Goal: Transaction & Acquisition: Download file/media

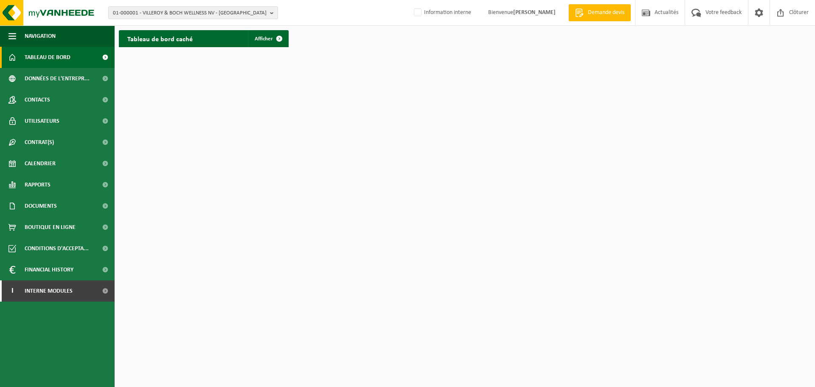
click at [219, 165] on html "01-000001 - VILLEROY & BOCH WELLNESS NV - ROESELARE 01-000001 - VILLEROY & BOCH…" at bounding box center [407, 193] width 815 height 387
click at [213, 13] on span "01-000001 - VILLEROY & BOCH WELLNESS NV - ROESELARE" at bounding box center [190, 13] width 154 height 13
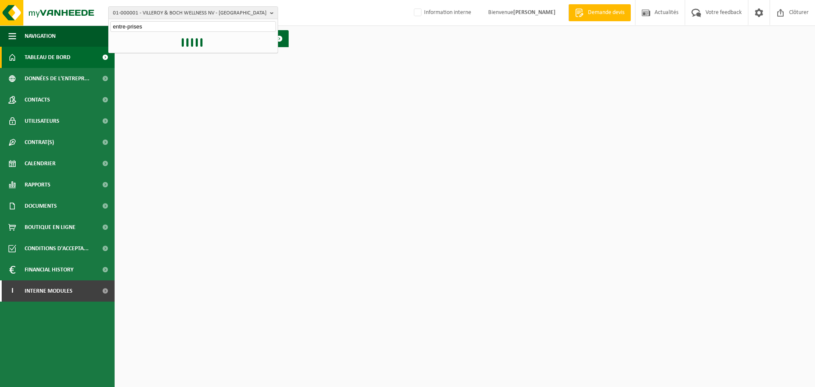
type input "entre-prises"
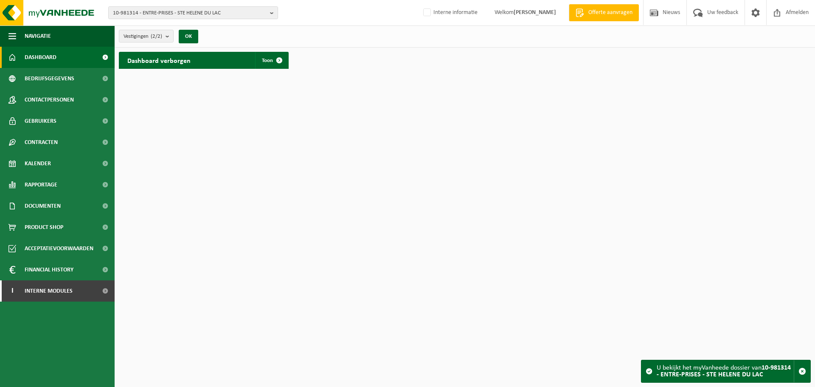
click at [209, 60] on div "Dashboard verborgen Toon" at bounding box center [204, 60] width 170 height 17
click at [265, 61] on span "Toon" at bounding box center [267, 61] width 11 height 6
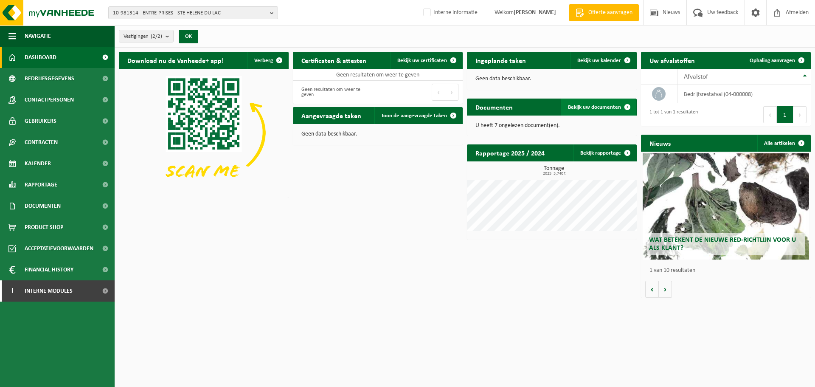
click at [595, 104] on span "Bekijk uw documenten" at bounding box center [594, 107] width 53 height 6
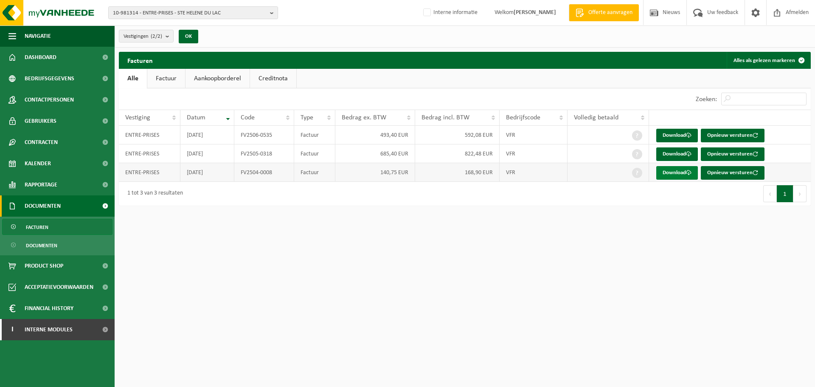
click at [668, 173] on link "Download" at bounding box center [678, 173] width 42 height 14
click at [668, 157] on link "Download" at bounding box center [678, 154] width 42 height 14
click at [669, 137] on link "Download" at bounding box center [678, 136] width 42 height 14
